Goal: Transaction & Acquisition: Purchase product/service

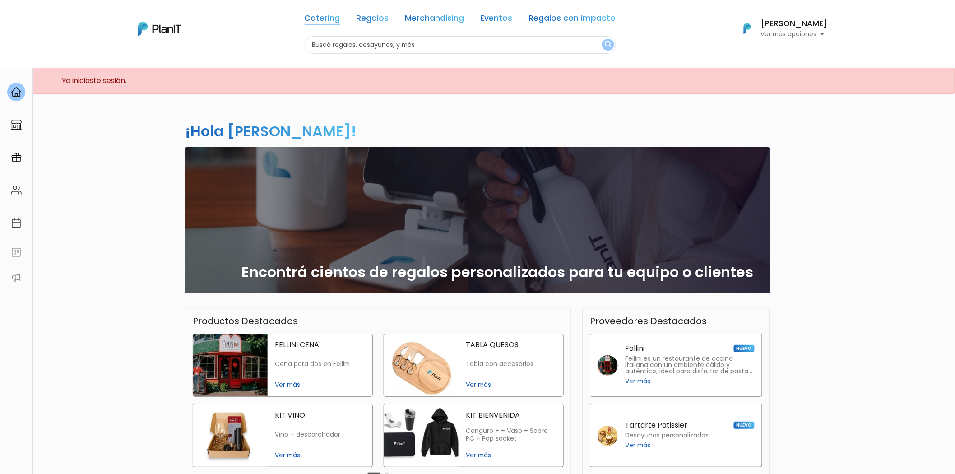
click at [328, 14] on link "Catering" at bounding box center [323, 19] width 36 height 11
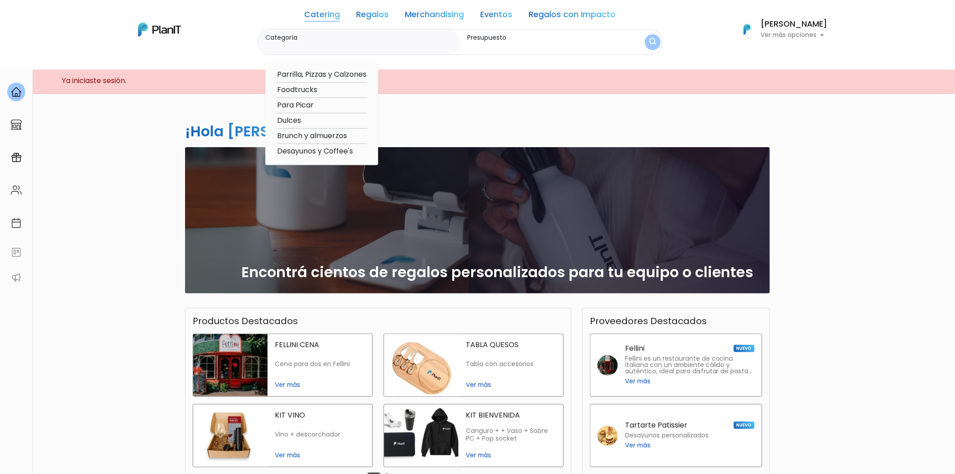
click at [313, 147] on option "Desayunos y Coffee's" at bounding box center [321, 151] width 91 height 11
type input "Desayunos y Coffee's"
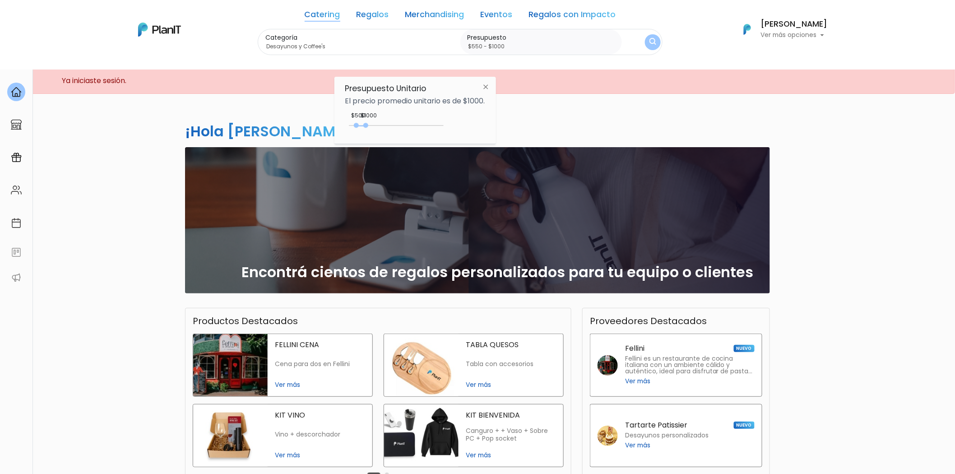
drag, startPoint x: 347, startPoint y: 124, endPoint x: 359, endPoint y: 124, distance: 12.2
click at [359, 124] on div at bounding box center [356, 125] width 5 height 5
drag, startPoint x: 366, startPoint y: 127, endPoint x: 448, endPoint y: 136, distance: 81.7
click at [448, 136] on div "Presupuesto Unitario El precio promedio unitario es de $1000. +$5000 $550 550 :…" at bounding box center [415, 110] width 162 height 67
type input "$2450 - Más de $5000"
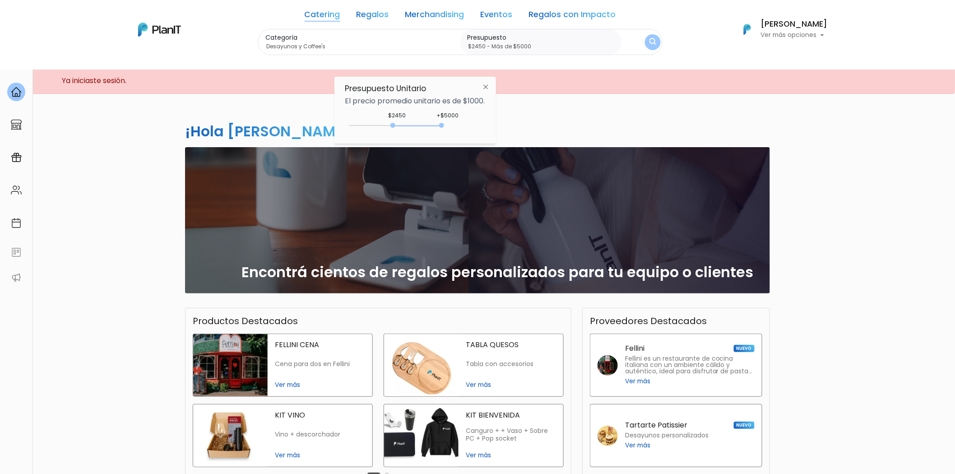
drag, startPoint x: 358, startPoint y: 125, endPoint x: 395, endPoint y: 127, distance: 36.6
click at [395, 127] on div "2450 : 5000 2450 5000" at bounding box center [396, 127] width 95 height 9
click at [652, 43] on img "submit" at bounding box center [652, 42] width 7 height 9
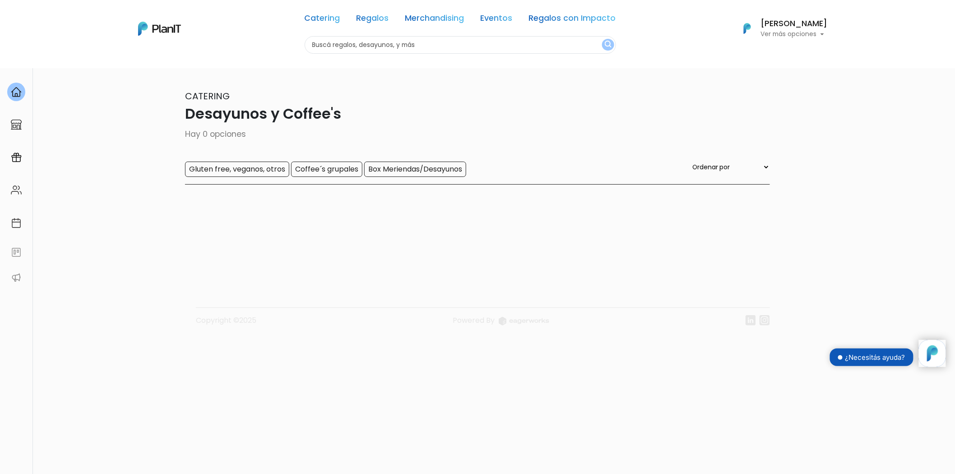
click at [263, 43] on div "Catering Regalos Merchandising Eventos Regalos con Impacto Desayunos y Coffee's…" at bounding box center [477, 29] width 722 height 50
click at [336, 17] on link "Catering" at bounding box center [323, 19] width 36 height 11
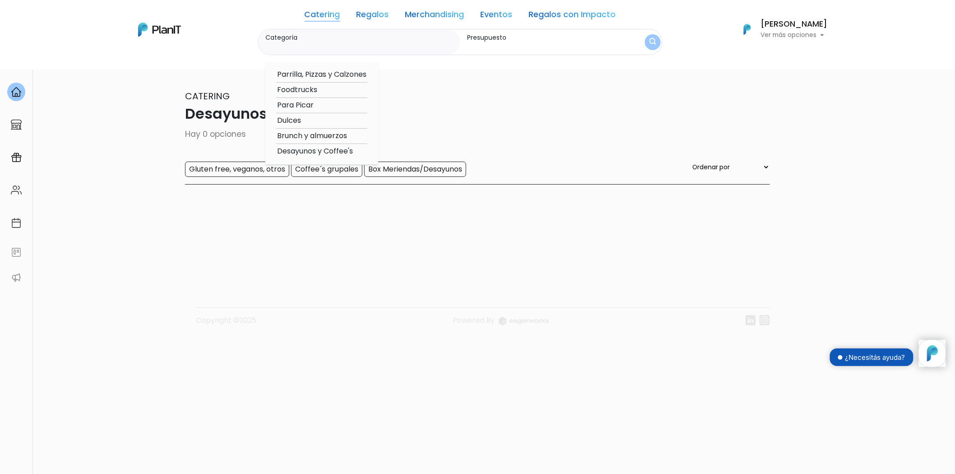
click at [321, 149] on option "Desayunos y Coffee's" at bounding box center [321, 151] width 91 height 11
type input "Desayunos y Coffee's"
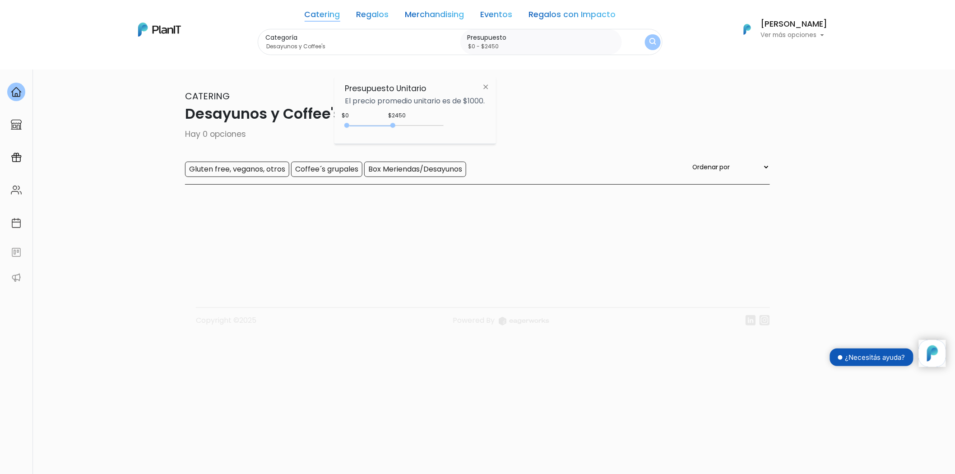
drag, startPoint x: 367, startPoint y: 124, endPoint x: 348, endPoint y: 123, distance: 19.0
click at [349, 123] on div "0 : 2450 0 2450" at bounding box center [396, 127] width 95 height 9
type input "$0 - Más de $5000"
drag, startPoint x: 391, startPoint y: 123, endPoint x: 462, endPoint y: 125, distance: 70.9
click at [462, 125] on div "+$5000 $0 0 : 5000 0 5000 0,5000" at bounding box center [415, 127] width 140 height 18
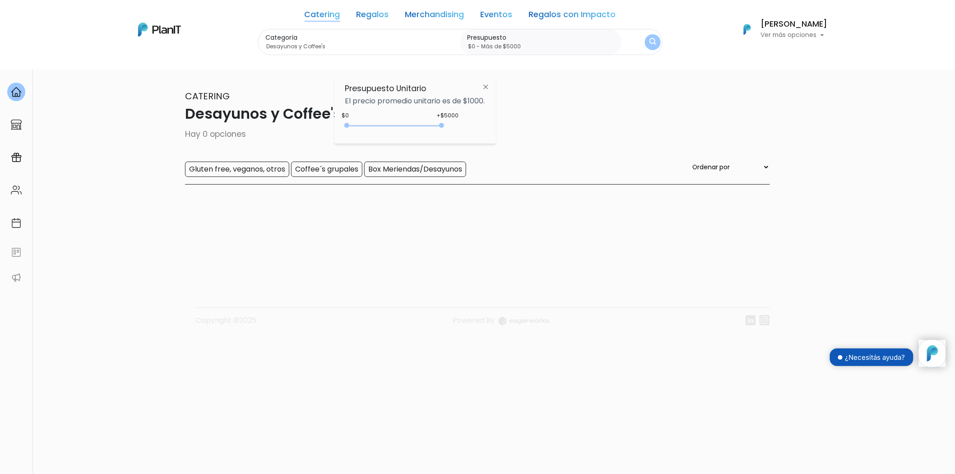
click at [657, 46] on button "submit" at bounding box center [653, 42] width 16 height 16
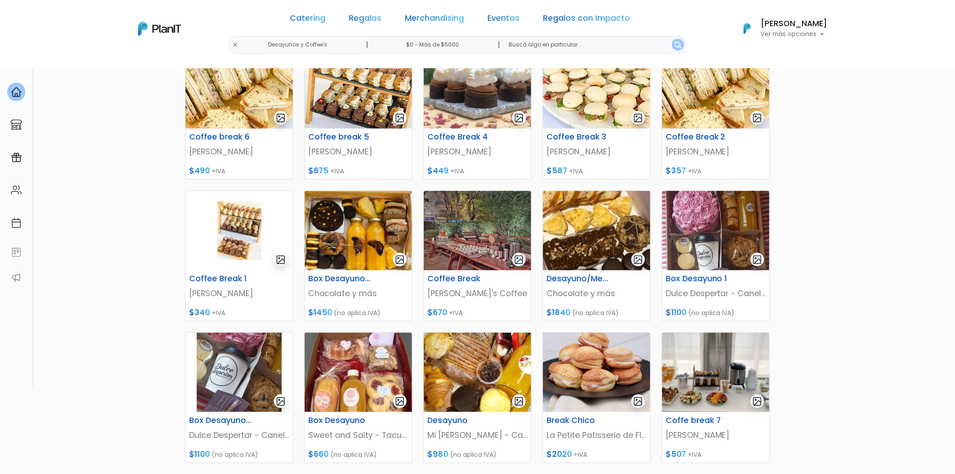
scroll to position [200, 0]
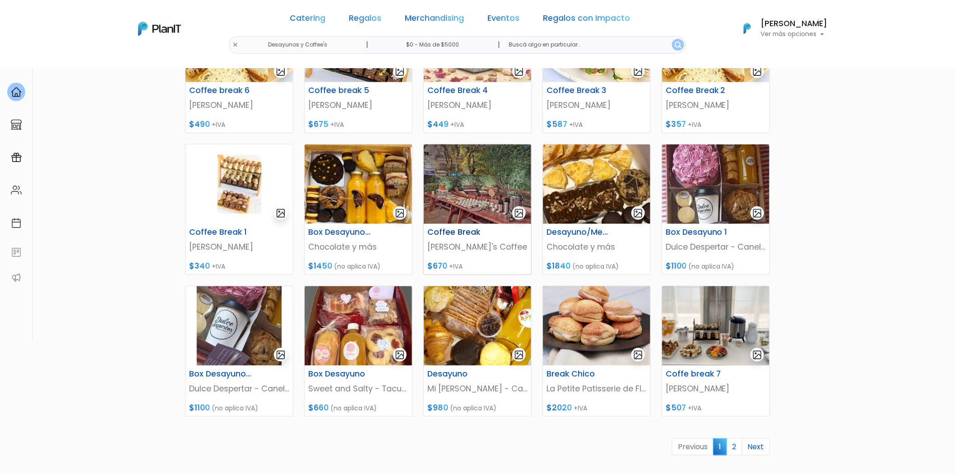
click at [464, 232] on h6 "Coffee Break" at bounding box center [459, 231] width 74 height 9
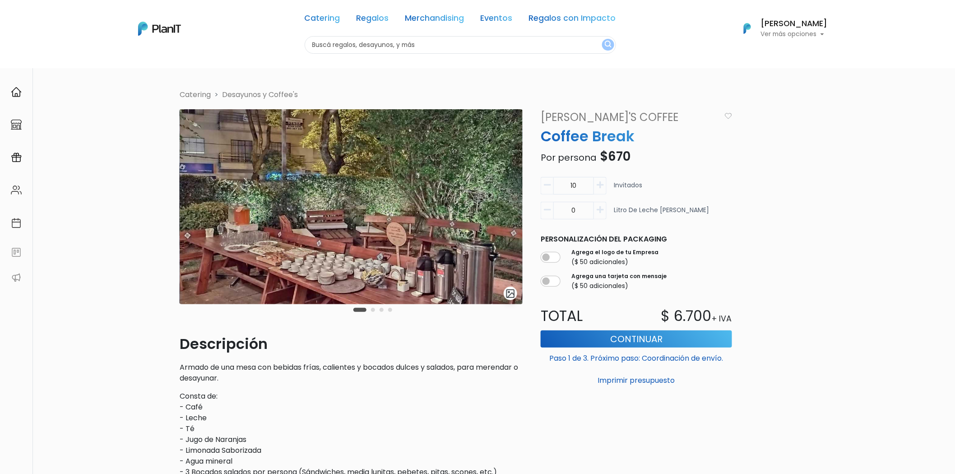
scroll to position [50, 0]
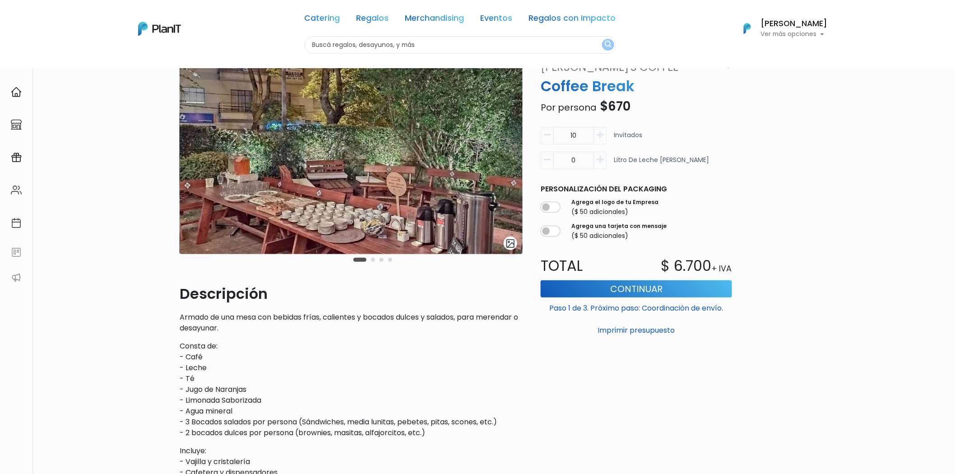
click at [604, 139] on button "button" at bounding box center [600, 136] width 13 height 18
type input "13"
click at [652, 289] on button "Continuar" at bounding box center [636, 288] width 191 height 17
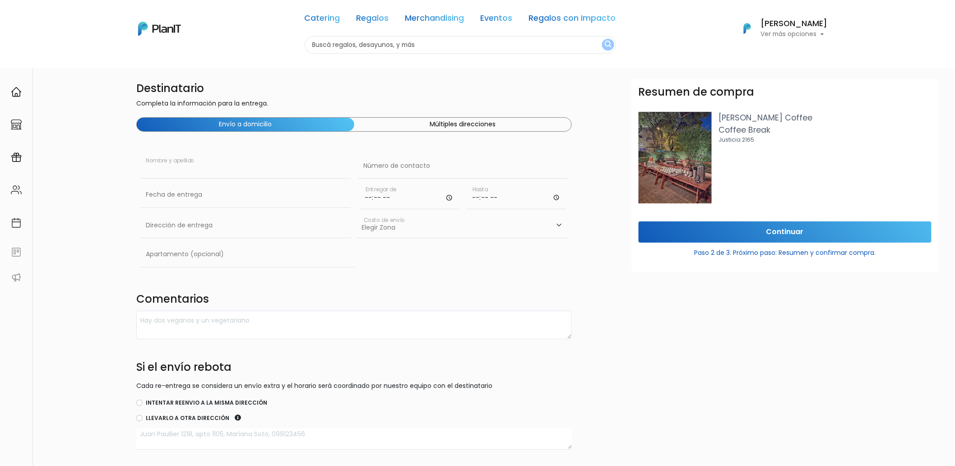
click at [272, 177] on input "text" at bounding box center [245, 165] width 211 height 25
type input "[PERSON_NAME]"
click at [421, 170] on input "text" at bounding box center [463, 165] width 211 height 25
type input "(+598) 095407565"
click at [327, 203] on input "text" at bounding box center [245, 194] width 211 height 25
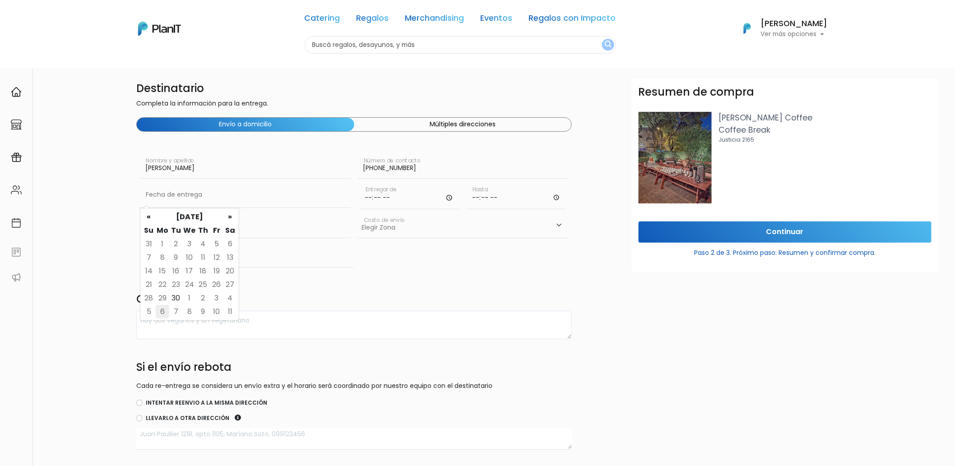
click at [159, 310] on td "6" at bounding box center [163, 312] width 14 height 14
type input "06/10/2025"
click at [394, 199] on input "time" at bounding box center [410, 195] width 100 height 27
click at [370, 196] on input "time" at bounding box center [410, 195] width 100 height 27
click at [445, 197] on input "time" at bounding box center [410, 195] width 100 height 27
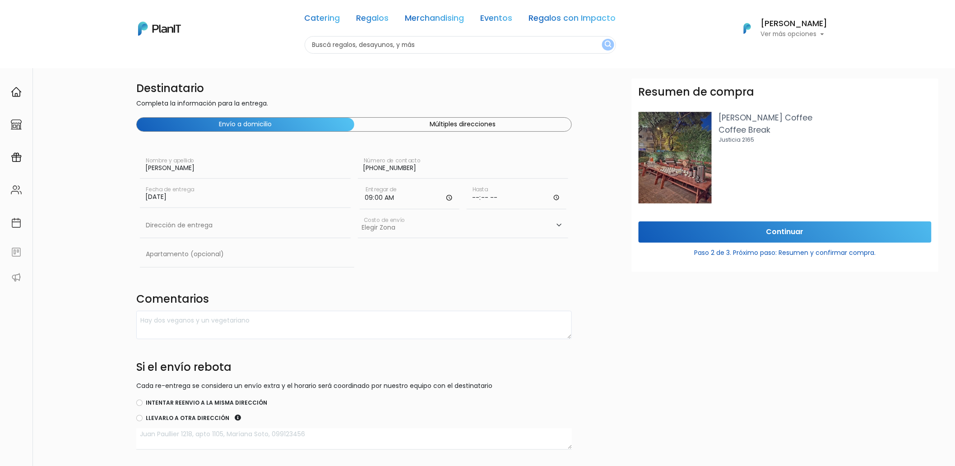
type input "09:00"
click at [465, 242] on div "Apartamento (opcional)" at bounding box center [354, 256] width 436 height 29
click at [480, 196] on input "time" at bounding box center [517, 195] width 100 height 27
click at [475, 199] on input "time" at bounding box center [517, 195] width 100 height 27
type input "09:00"
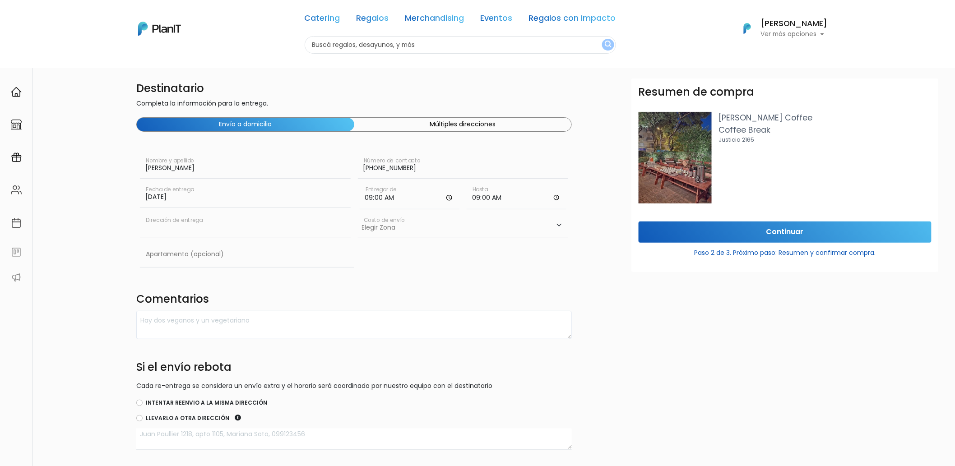
click at [323, 225] on input "text" at bounding box center [245, 225] width 211 height 25
type input "Rambla Baltazar Brum 3028"
click at [416, 231] on select "Elegir Zona Zona américa- $600 Oficina- $0 Montevideo- $250" at bounding box center [463, 225] width 211 height 25
select select "10"
click at [358, 213] on select "Elegir Zona Zona américa- $600 Oficina- $0 Montevideo- $250" at bounding box center [463, 225] width 211 height 25
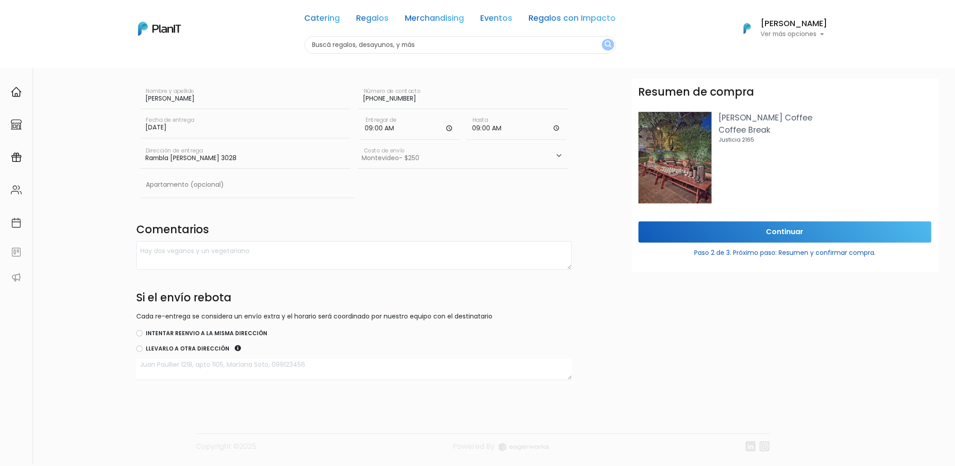
scroll to position [75, 0]
click at [214, 330] on label "Intentar reenvio a la misma dirección" at bounding box center [206, 333] width 121 height 8
click at [143, 330] on input "Intentar reenvio a la misma dirección" at bounding box center [139, 333] width 6 height 6
radio input "true"
click at [195, 160] on input "Rambla Baltazar Brum 3028" at bounding box center [245, 155] width 211 height 25
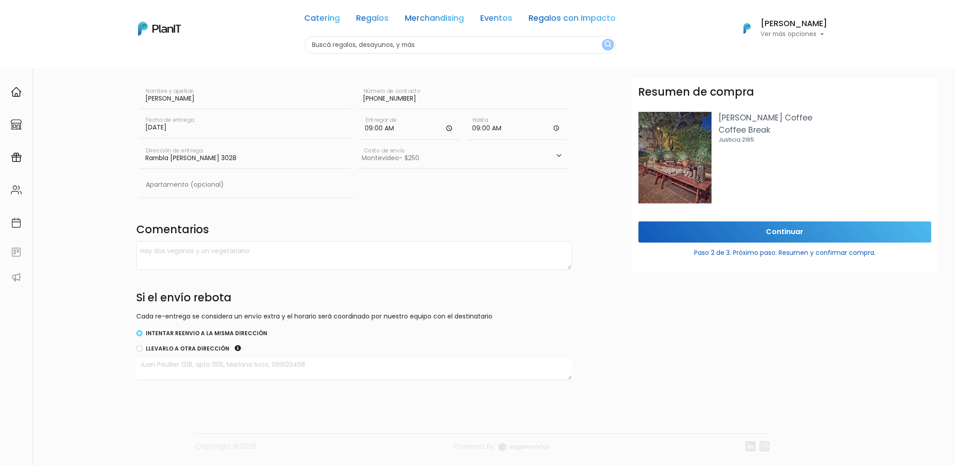
click at [195, 157] on input "Rambla Baltazar Brum 3028" at bounding box center [245, 155] width 211 height 25
click at [195, 156] on input "Rambla Baltazar Brum 3028" at bounding box center [245, 155] width 211 height 25
click at [210, 361] on textarea at bounding box center [354, 369] width 436 height 21
paste textarea "Rambla Baltazar Brum 3028"
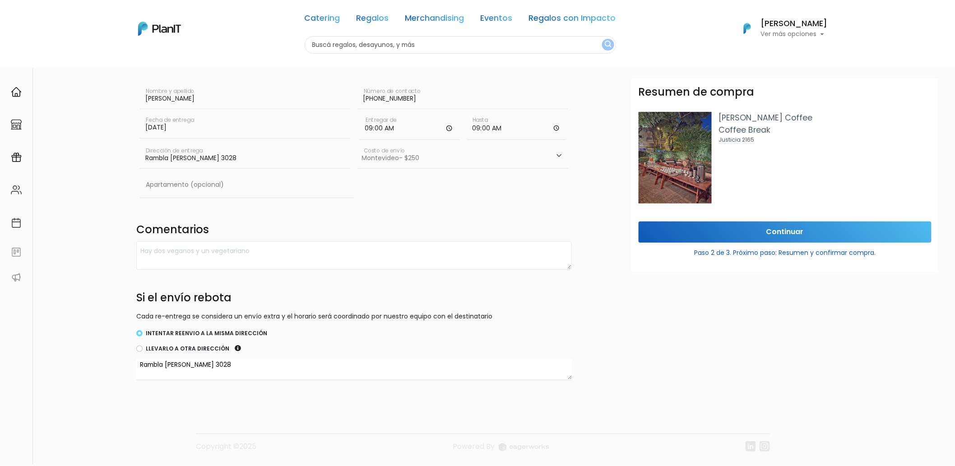
type textarea "Rambla Baltazar Brum 3028"
click at [759, 232] on input "Continuar" at bounding box center [784, 232] width 293 height 21
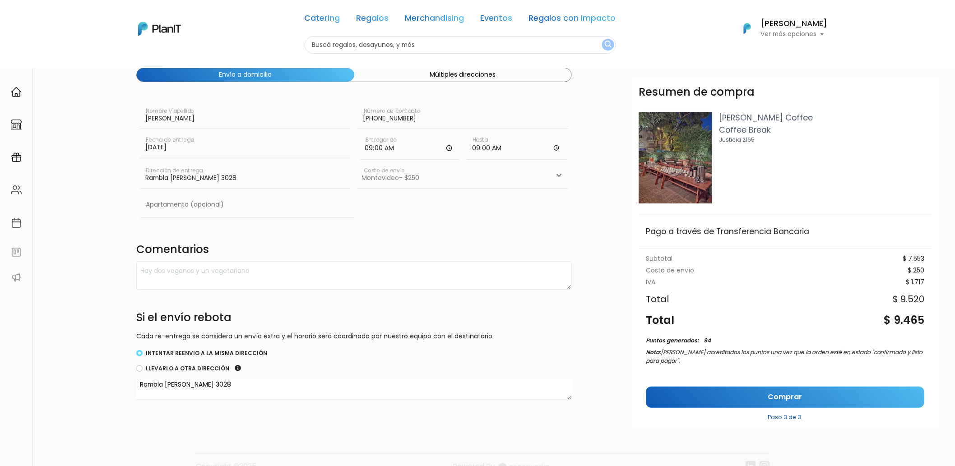
scroll to position [25, 0]
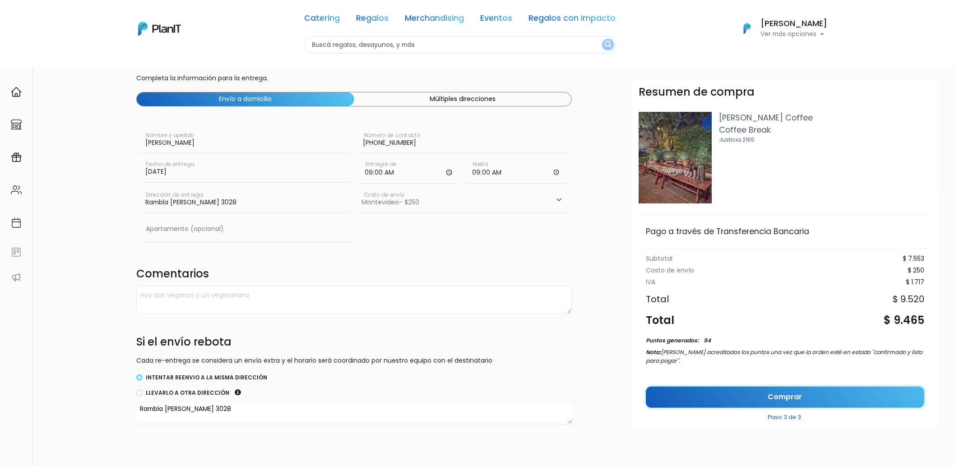
click at [834, 389] on link "Comprar" at bounding box center [785, 397] width 278 height 21
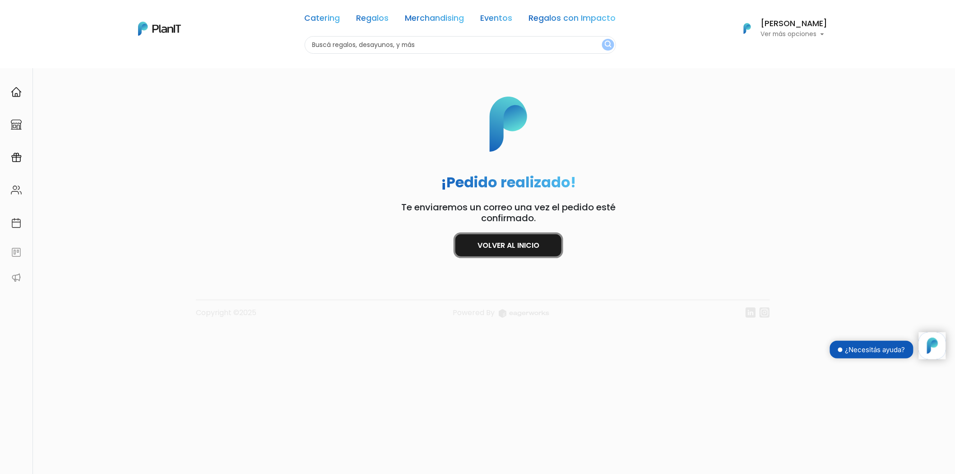
click at [517, 247] on link "Volver al inicio" at bounding box center [508, 245] width 106 height 22
